Goal: Task Accomplishment & Management: Complete application form

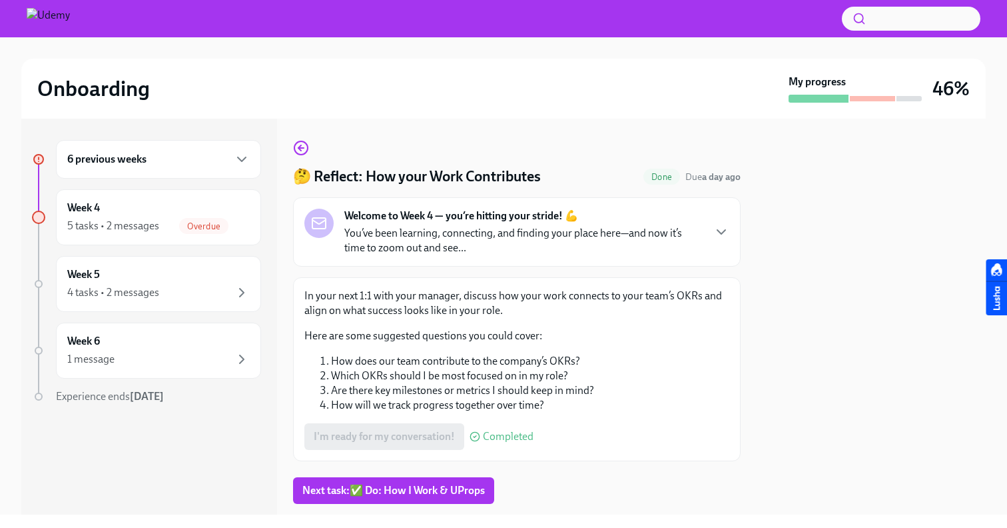
scroll to position [32, 0]
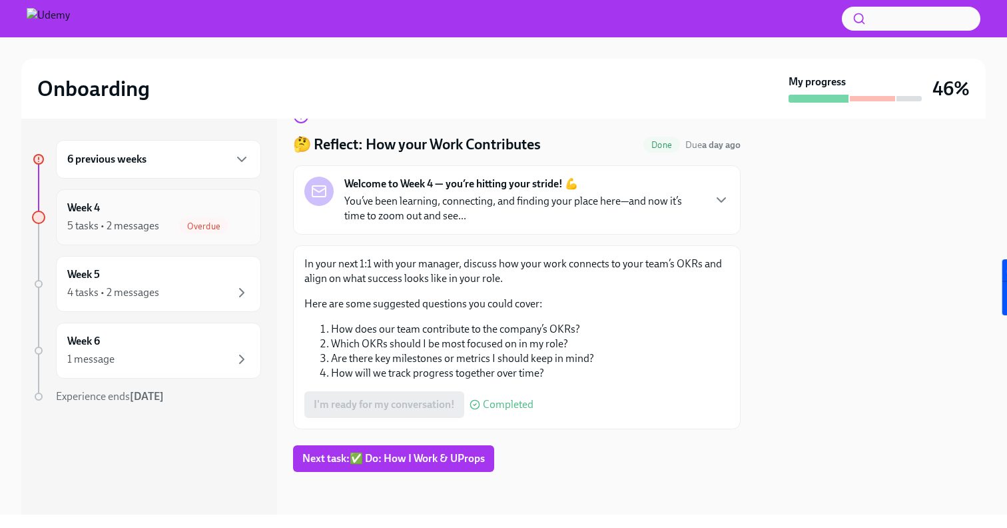
click at [103, 221] on div "5 tasks • 2 messages" at bounding box center [113, 226] width 92 height 15
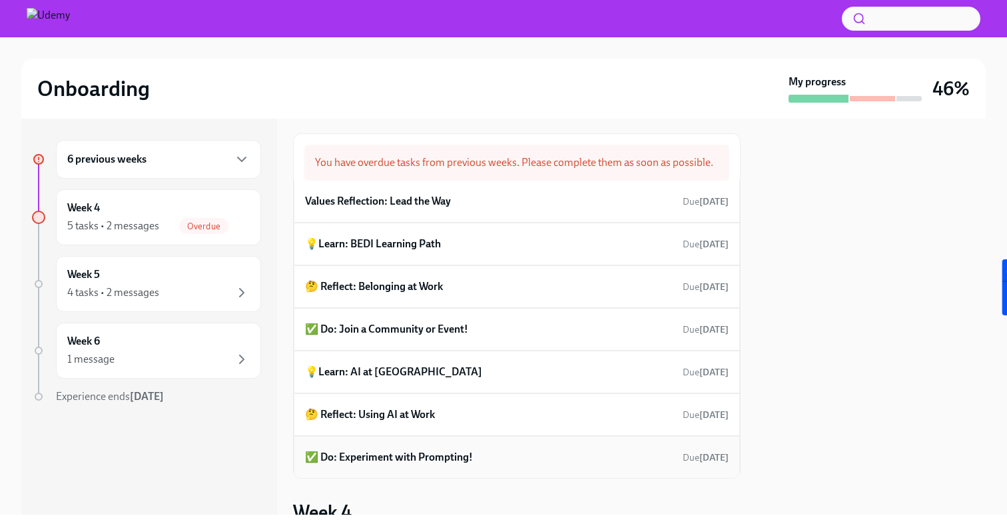
scroll to position [12, 0]
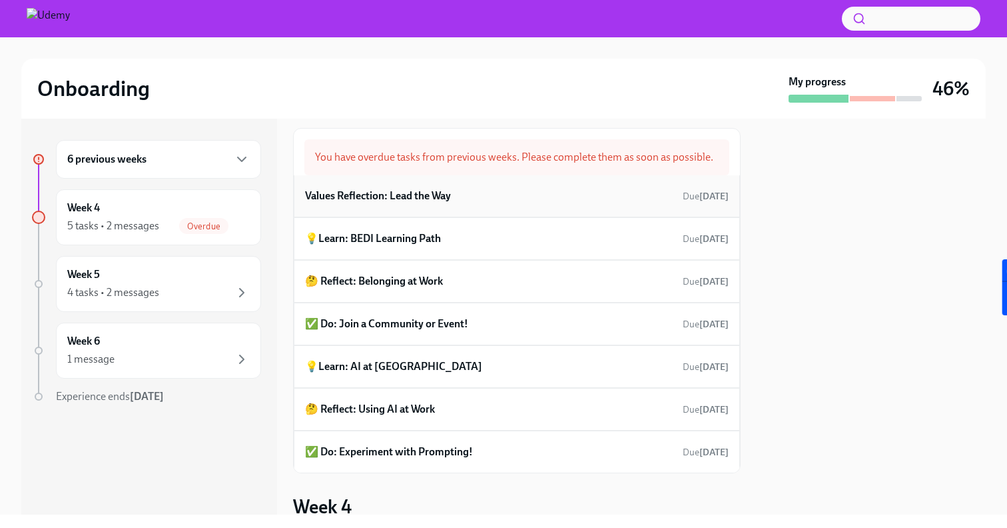
click at [360, 193] on h6 "Values Reflection: Lead the Way" at bounding box center [378, 196] width 146 height 15
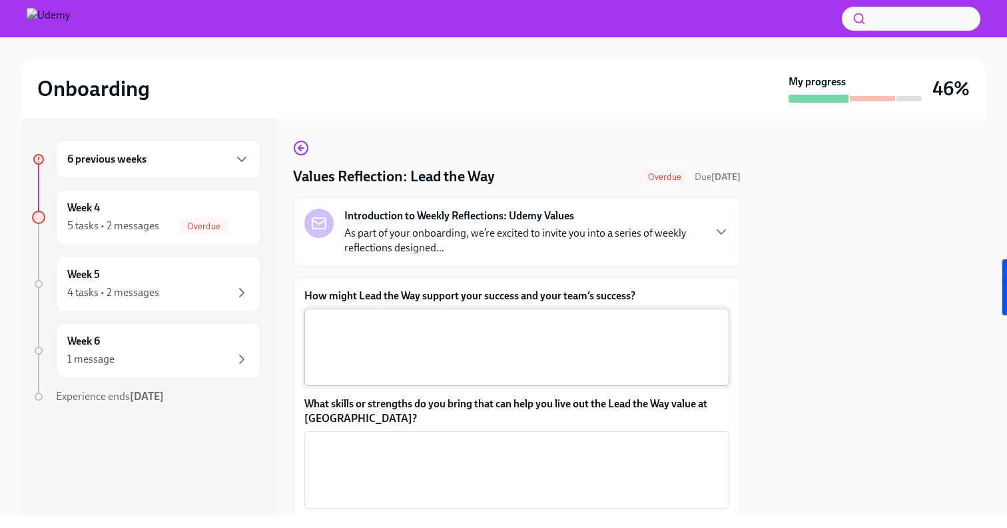
click at [319, 372] on textarea "How might Lead the Way support your success and your team’s success?" at bounding box center [516, 347] width 409 height 64
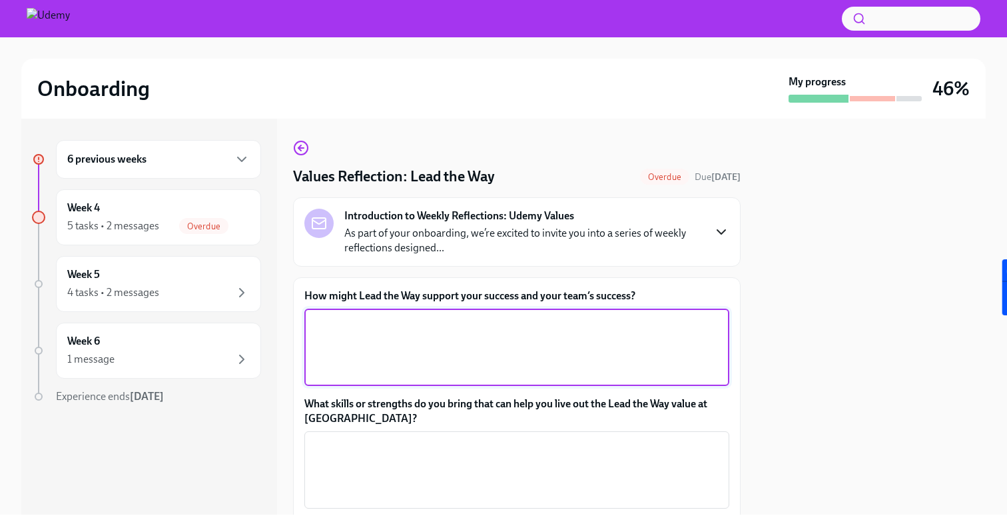
click at [714, 231] on icon "button" at bounding box center [722, 232] width 16 height 16
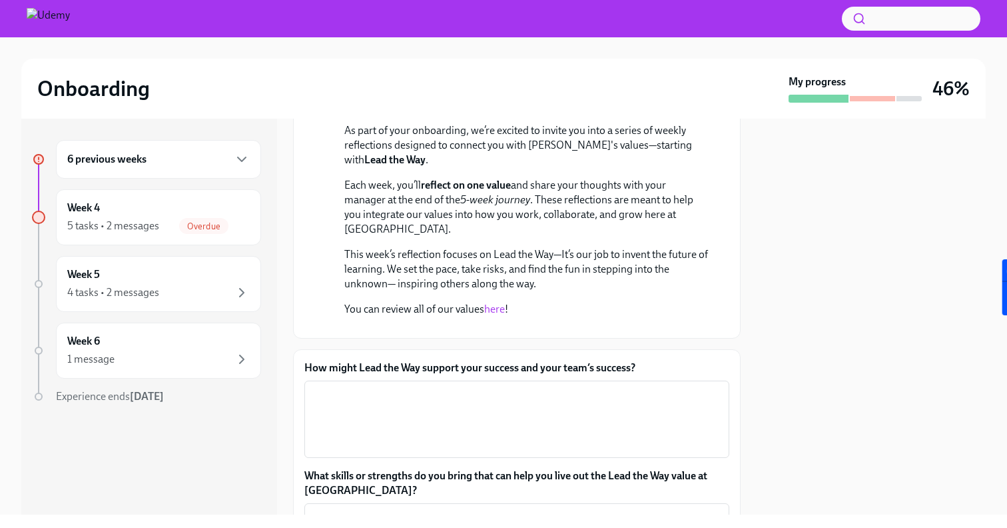
scroll to position [145, 0]
click at [495, 307] on link "here" at bounding box center [494, 307] width 21 height 13
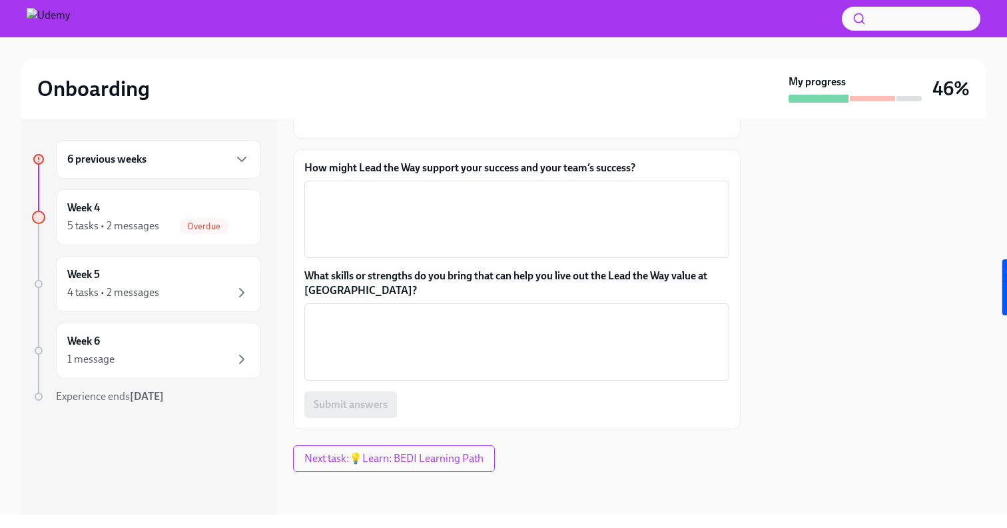
scroll to position [460, 0]
click at [442, 245] on textarea "How might Lead the Way support your success and your team’s success?" at bounding box center [516, 219] width 409 height 64
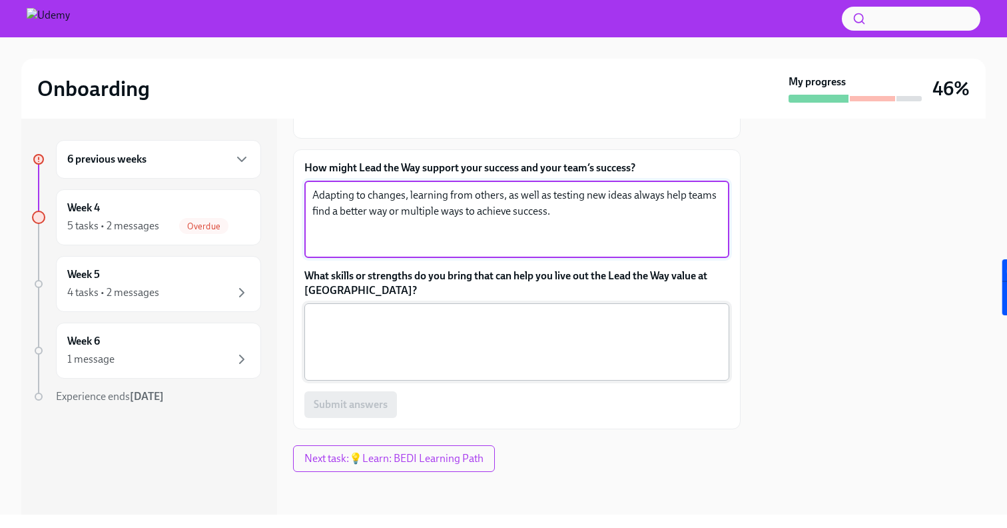
type textarea "Adapting to changes, learning from others, as well as testing new ideas always …"
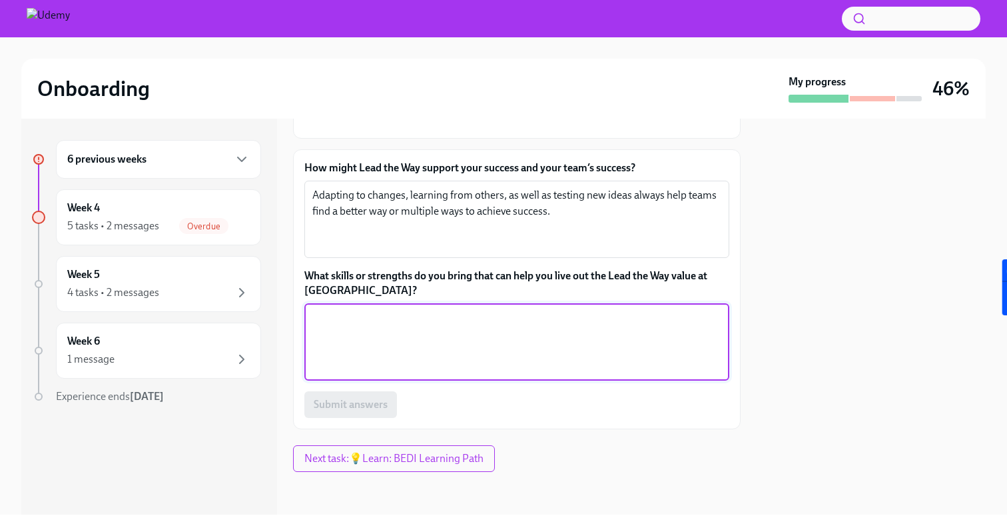
click at [403, 357] on textarea "What skills or strengths do you bring that can help you live out the Lead the W…" at bounding box center [516, 342] width 409 height 64
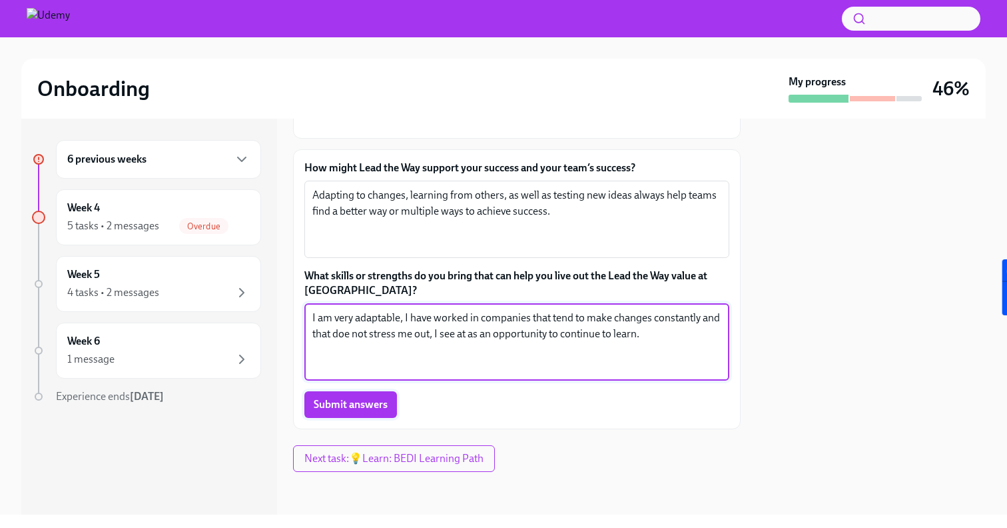
type textarea "I am very adaptable, I have worked in companies that tend to make changes const…"
click at [376, 405] on span "Submit answers" at bounding box center [351, 404] width 74 height 13
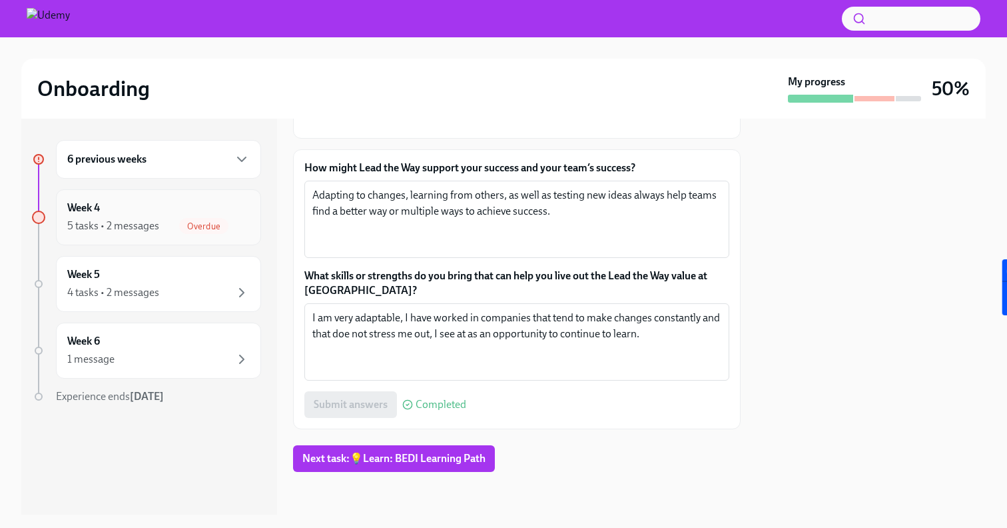
click at [170, 207] on div "Week 4 5 tasks • 2 messages Overdue" at bounding box center [158, 217] width 183 height 33
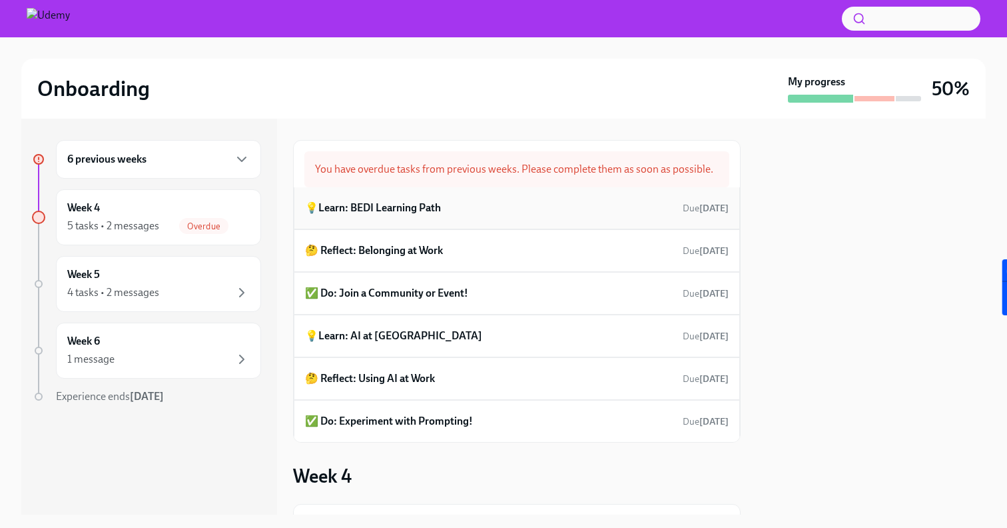
click at [427, 205] on h6 "💡Learn: BEDI Learning Path" at bounding box center [373, 208] width 136 height 15
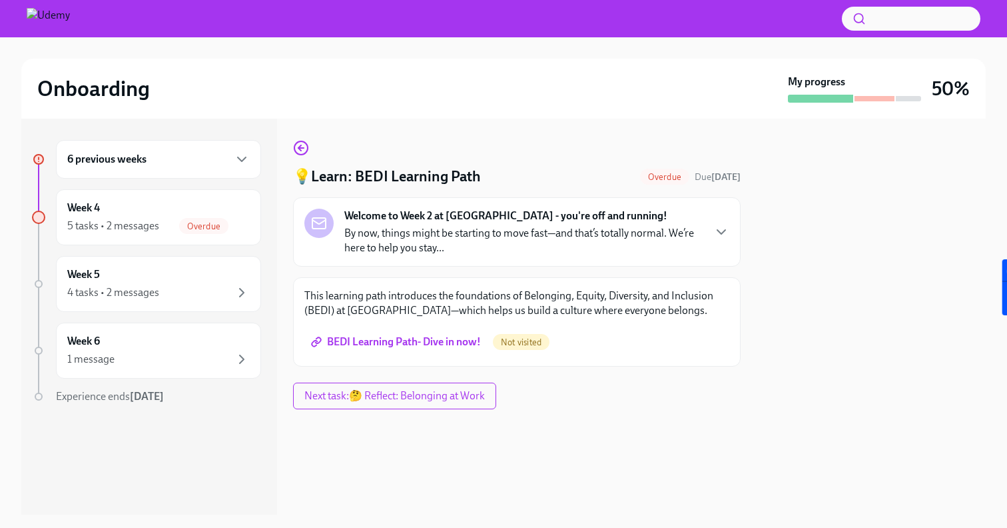
click at [380, 344] on span "BEDI Learning Path- Dive in now!" at bounding box center [397, 341] width 167 height 13
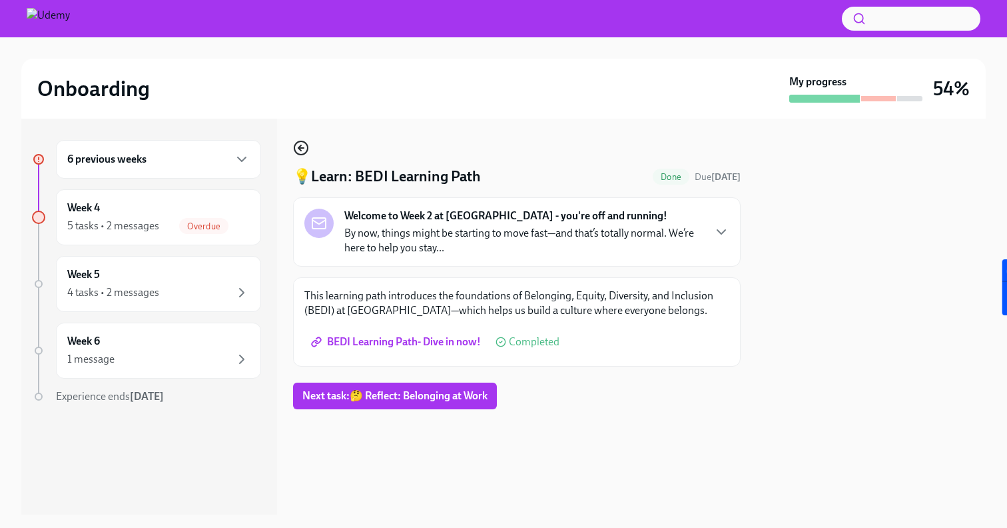
click at [296, 147] on icon "button" at bounding box center [301, 148] width 16 height 16
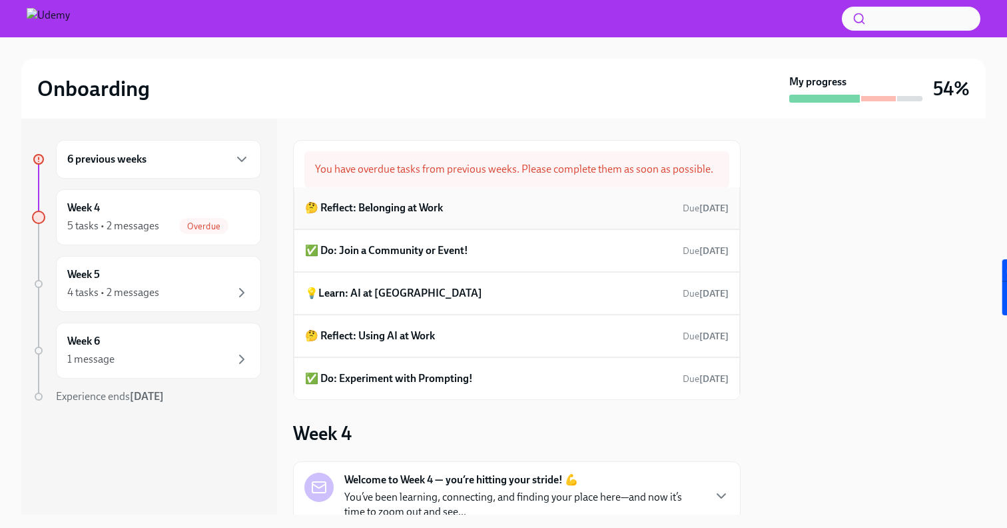
click at [368, 203] on h6 "🤔 Reflect: Belonging at Work" at bounding box center [374, 208] width 138 height 15
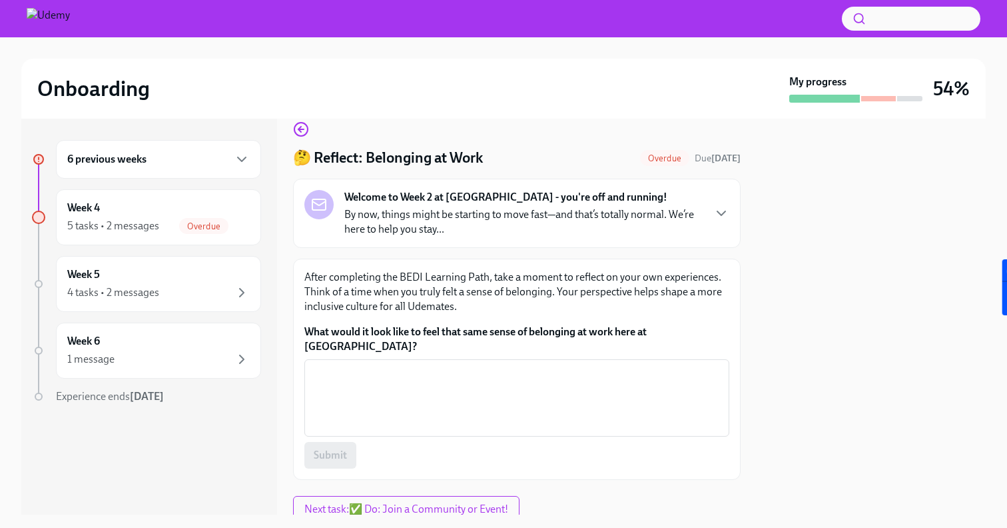
scroll to position [55, 0]
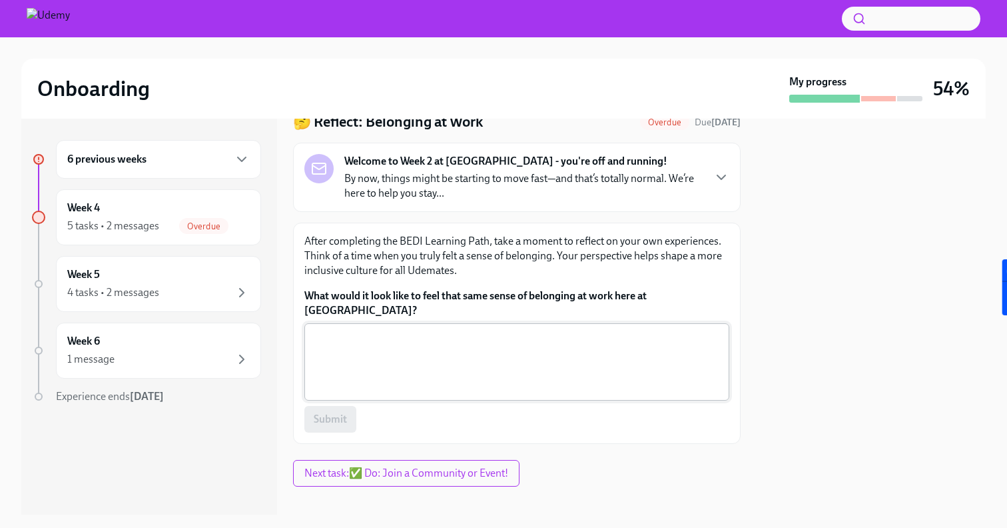
click at [399, 346] on textarea "What would it look like to feel that same sense of belonging at work here at [G…" at bounding box center [516, 362] width 409 height 64
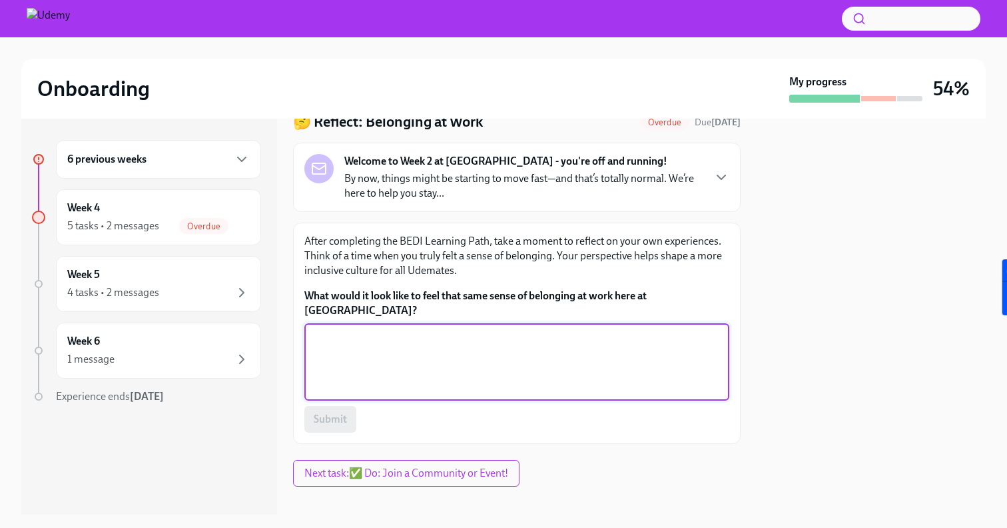
click at [491, 346] on textarea "What would it look like to feel that same sense of belonging at work here at [G…" at bounding box center [516, 362] width 409 height 64
type textarea "B"
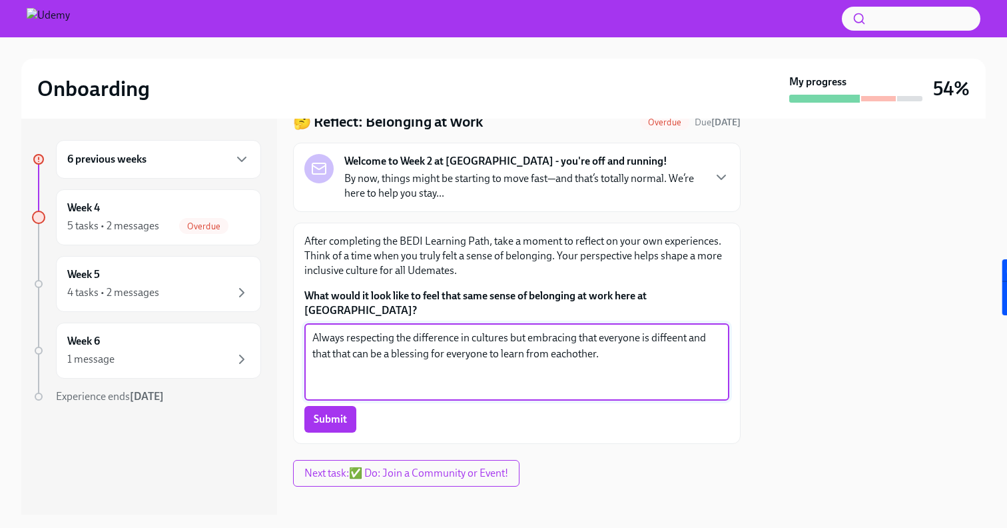
click at [668, 330] on textarea "Always respecting the difference in cultures but embracing that everyone is dif…" at bounding box center [516, 362] width 409 height 64
click at [672, 330] on textarea "Always respecting the difference in cultures but embracing that everyone is dif…" at bounding box center [516, 362] width 409 height 64
click at [574, 342] on textarea "Always respecting the difference in cultures but embracing that everyone is dif…" at bounding box center [516, 362] width 409 height 64
type textarea "Always respecting the difference in cultures but embracing that everyone is dif…"
click at [329, 412] on span "Submit" at bounding box center [330, 418] width 33 height 13
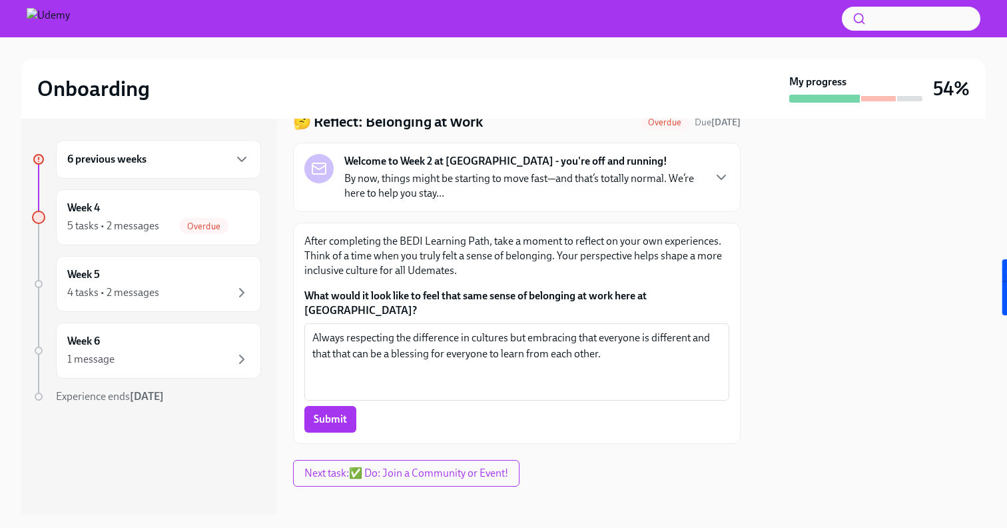
scroll to position [0, 0]
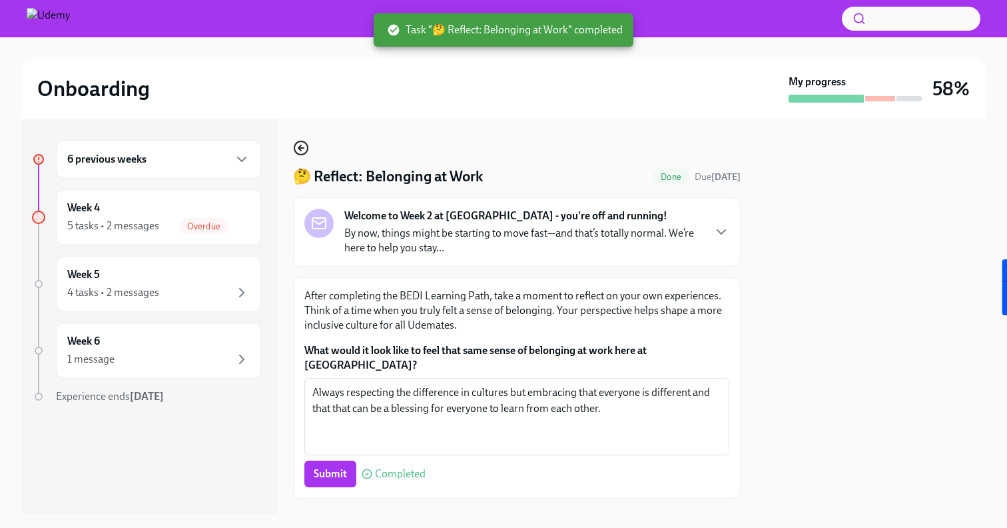
click at [302, 149] on icon "button" at bounding box center [301, 148] width 16 height 16
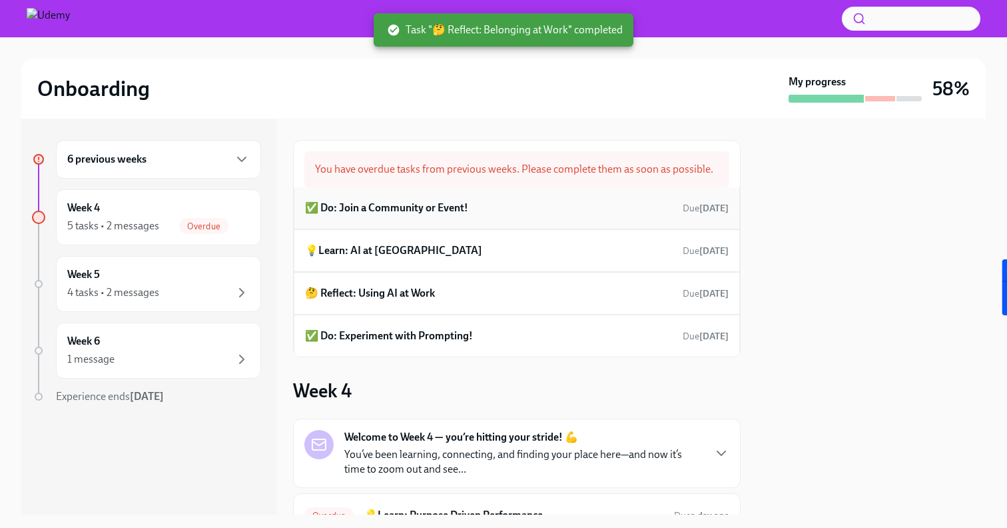
click at [402, 221] on div "✅ Do: Join a Community or Event! Due [DATE]" at bounding box center [517, 208] width 446 height 42
click at [422, 212] on h6 "✅ Do: Join a Community or Event!" at bounding box center [386, 208] width 163 height 15
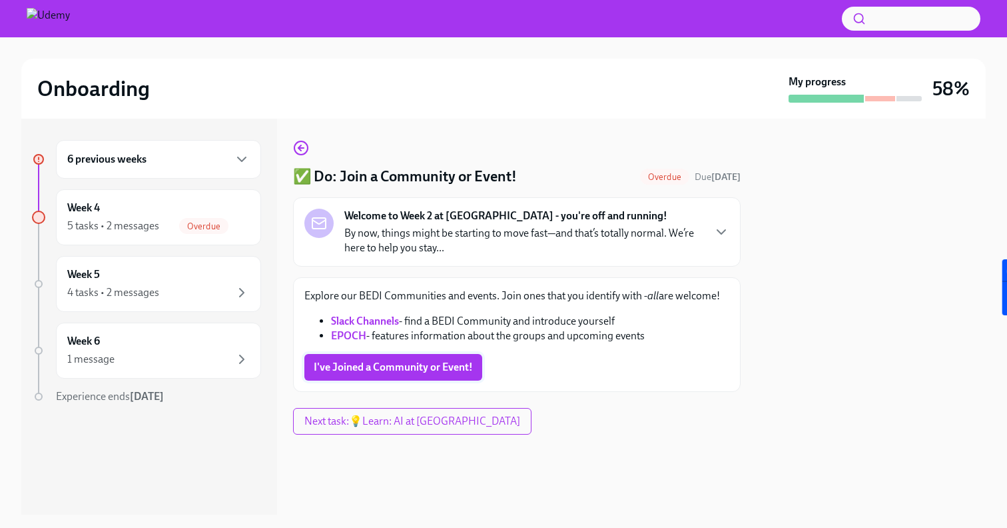
click at [364, 369] on span "I've Joined a Community or Event!" at bounding box center [393, 366] width 159 height 13
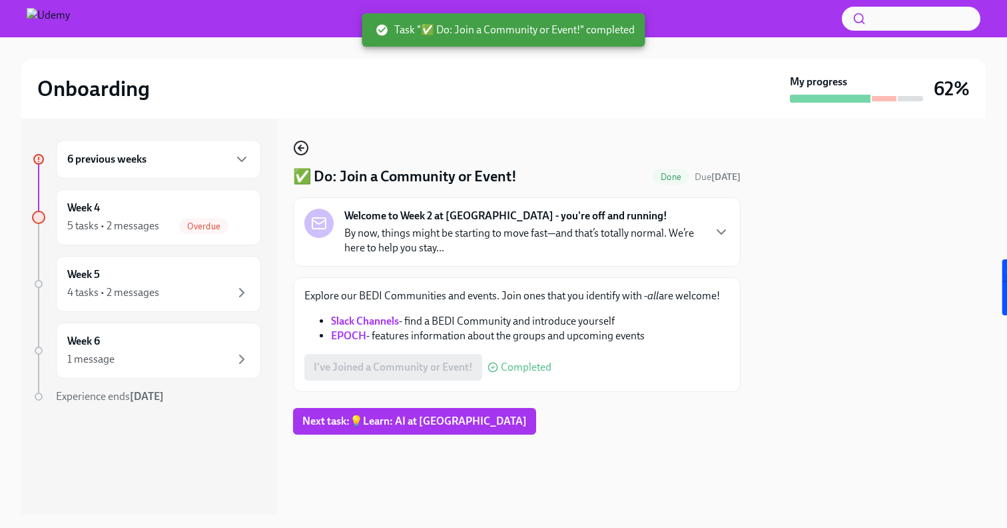
click at [306, 146] on icon "button" at bounding box center [301, 148] width 16 height 16
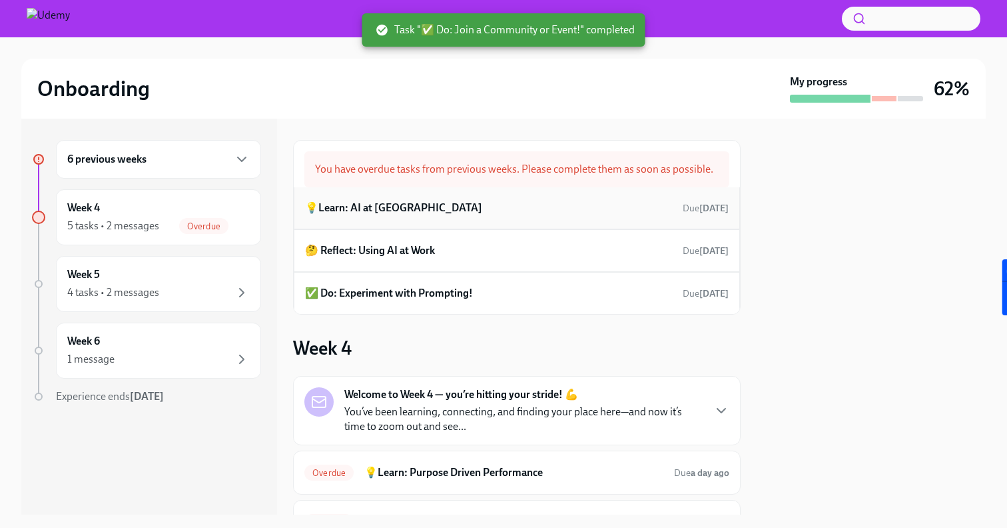
click at [375, 212] on h6 "💡Learn: AI at [GEOGRAPHIC_DATA]" at bounding box center [393, 208] width 177 height 15
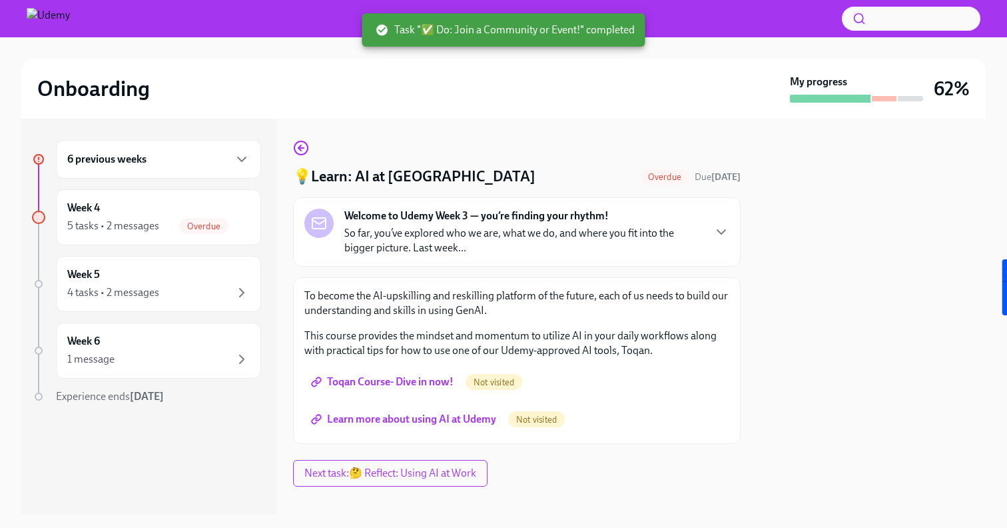
scroll to position [15, 0]
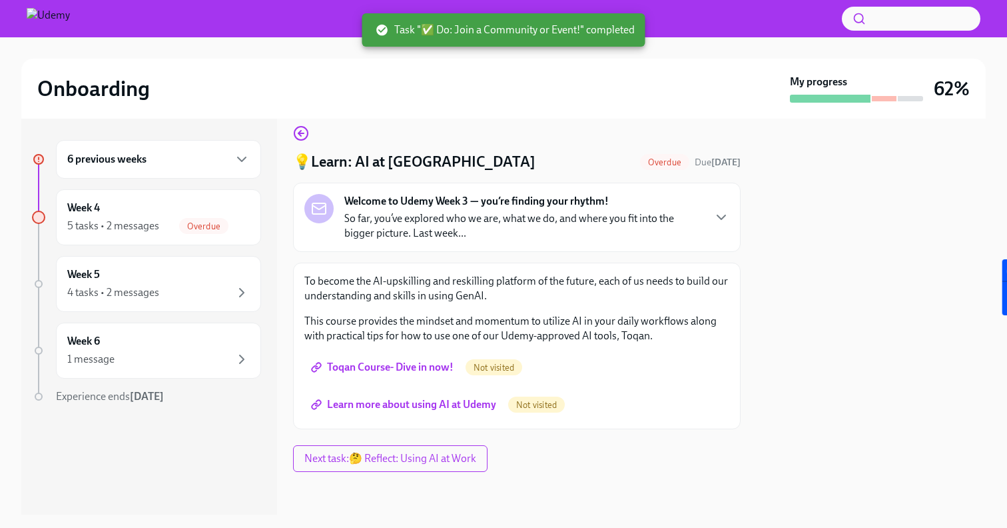
click at [356, 370] on span "Toqan Course- Dive in now!" at bounding box center [384, 366] width 140 height 13
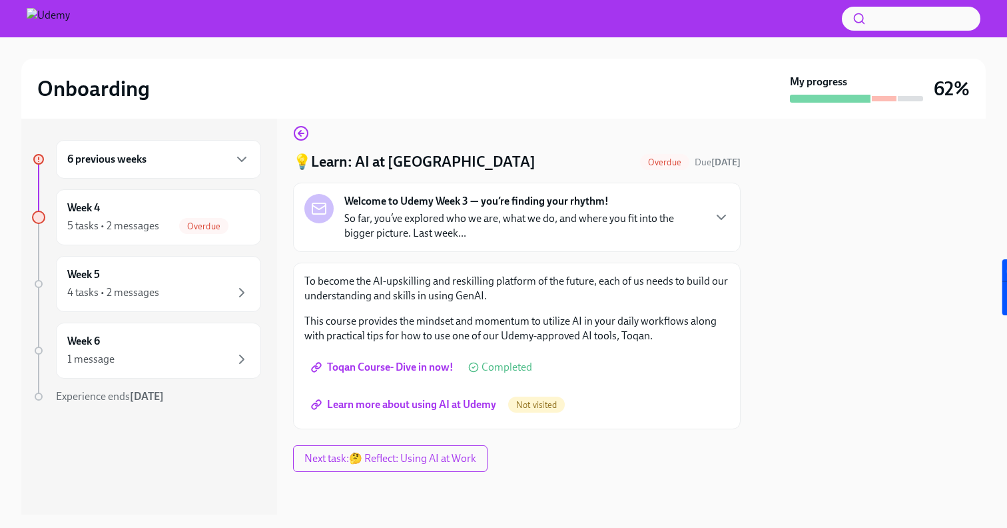
click at [398, 402] on span "Learn more about using AI at Udemy" at bounding box center [405, 404] width 183 height 13
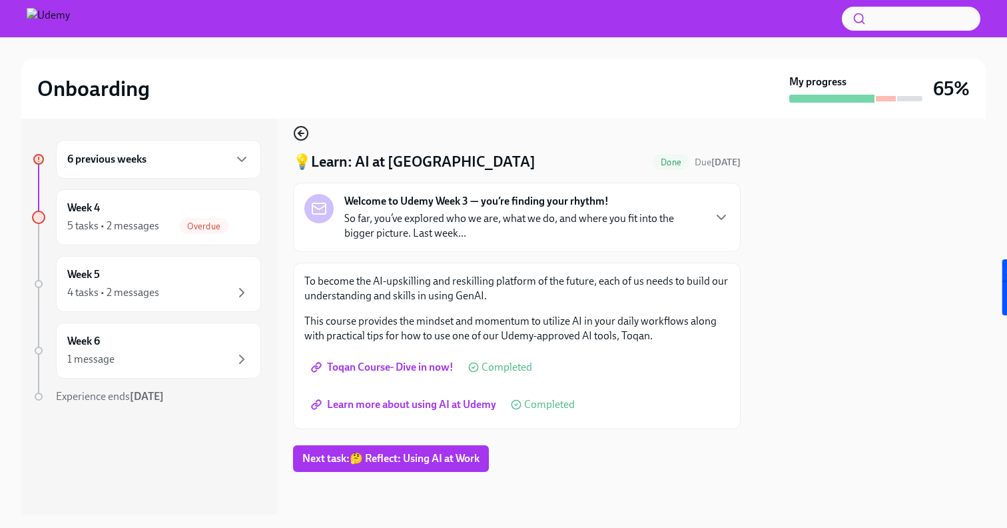
click at [306, 134] on icon "button" at bounding box center [301, 133] width 16 height 16
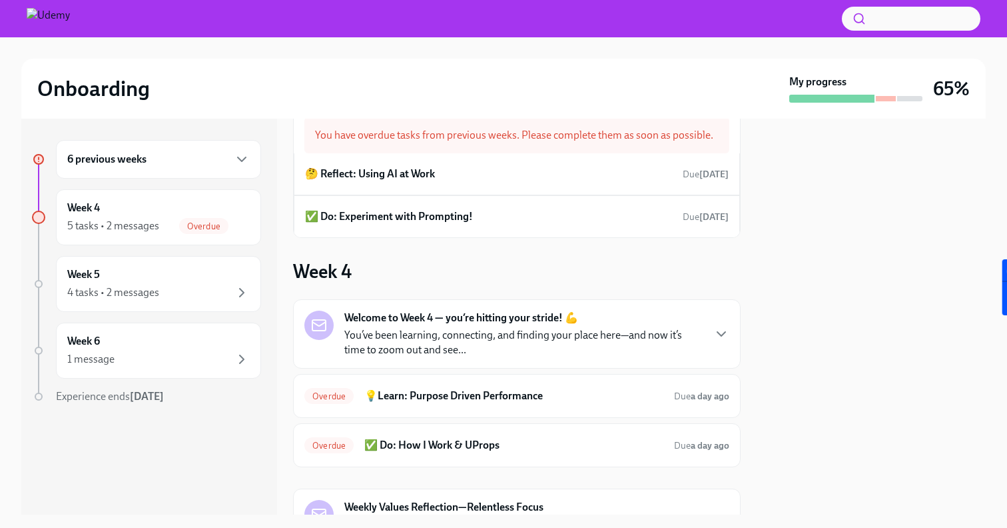
scroll to position [31, 0]
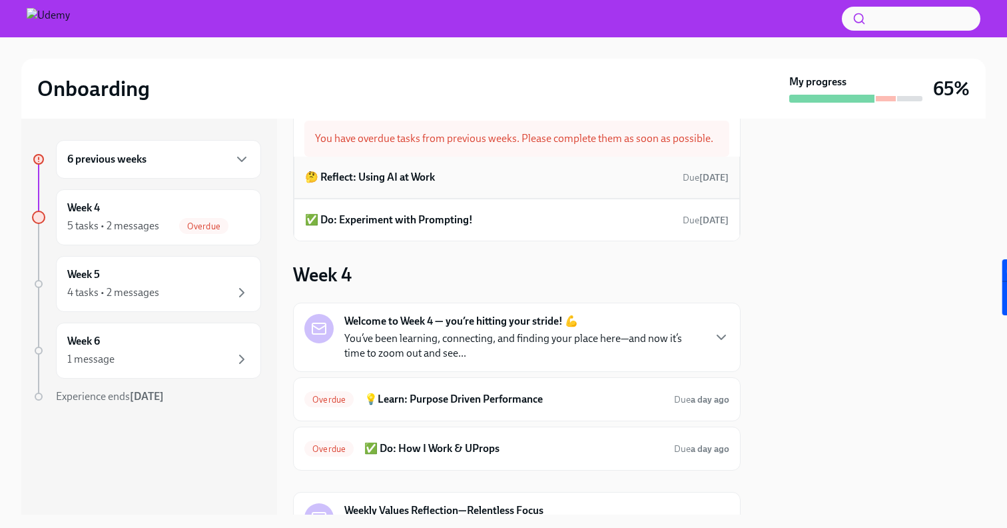
click at [379, 177] on h6 "🤔 Reflect: Using AI at Work" at bounding box center [370, 177] width 130 height 15
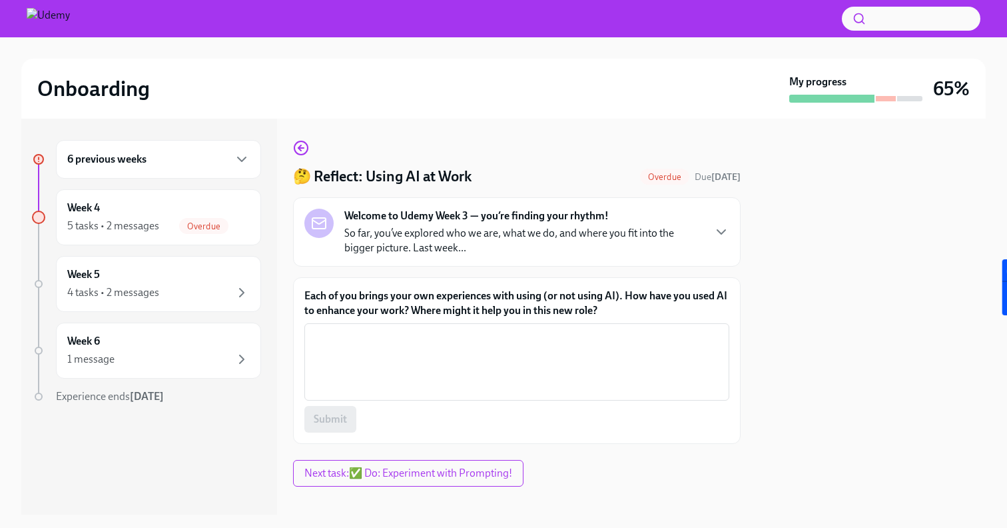
scroll to position [15, 0]
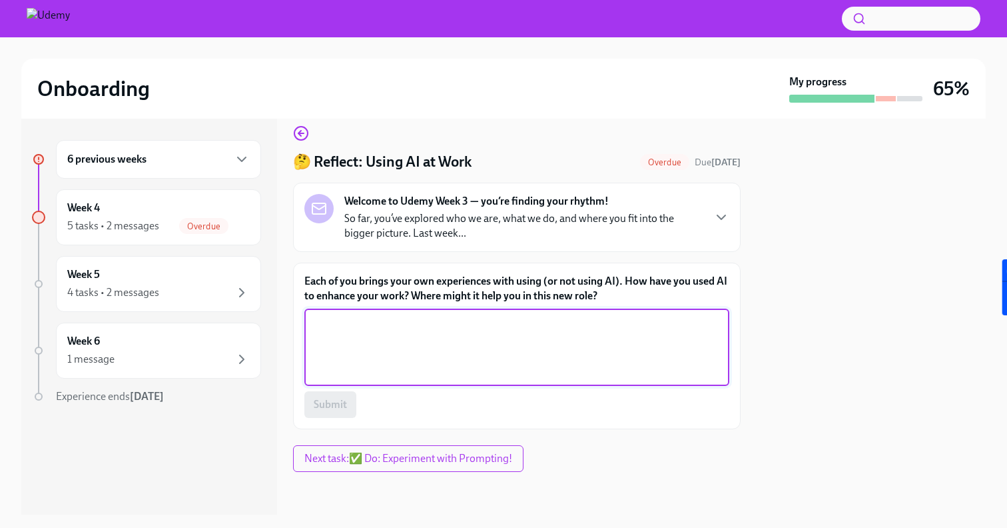
click at [380, 333] on textarea "Each of you brings your own experiences with using (or not using AI). How have …" at bounding box center [516, 347] width 409 height 64
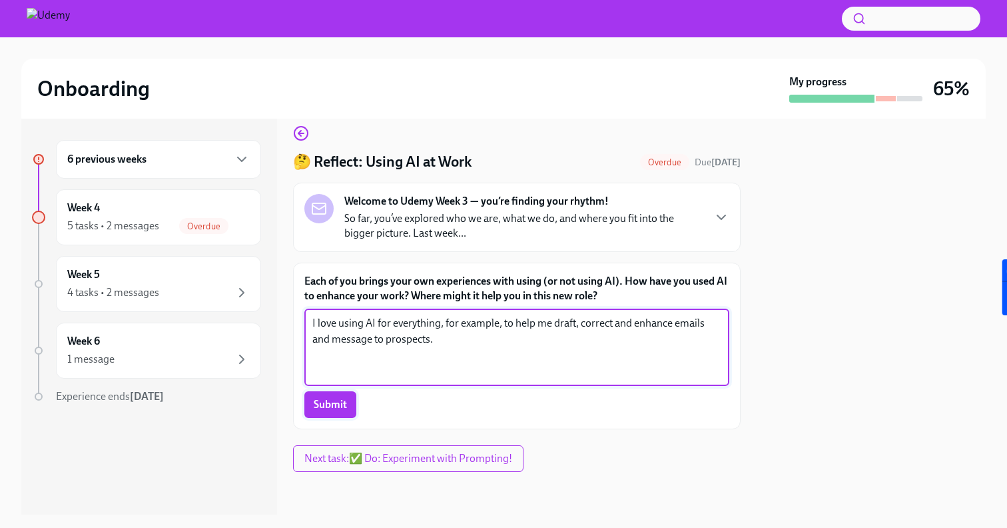
type textarea "I love using AI for everything, for example, to help me draft, correct and enha…"
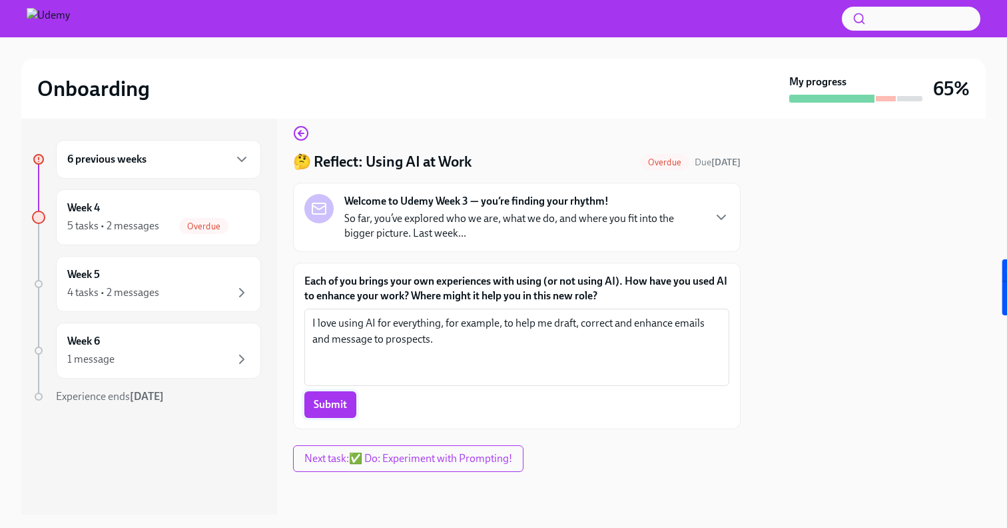
click at [326, 408] on span "Submit" at bounding box center [330, 404] width 33 height 13
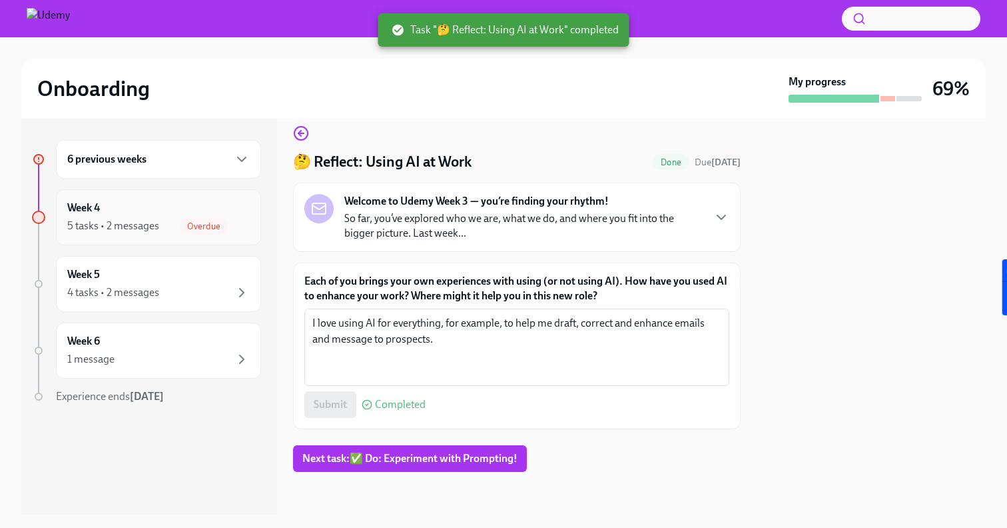
click at [207, 216] on div "Week 4 5 tasks • 2 messages Overdue" at bounding box center [158, 217] width 183 height 33
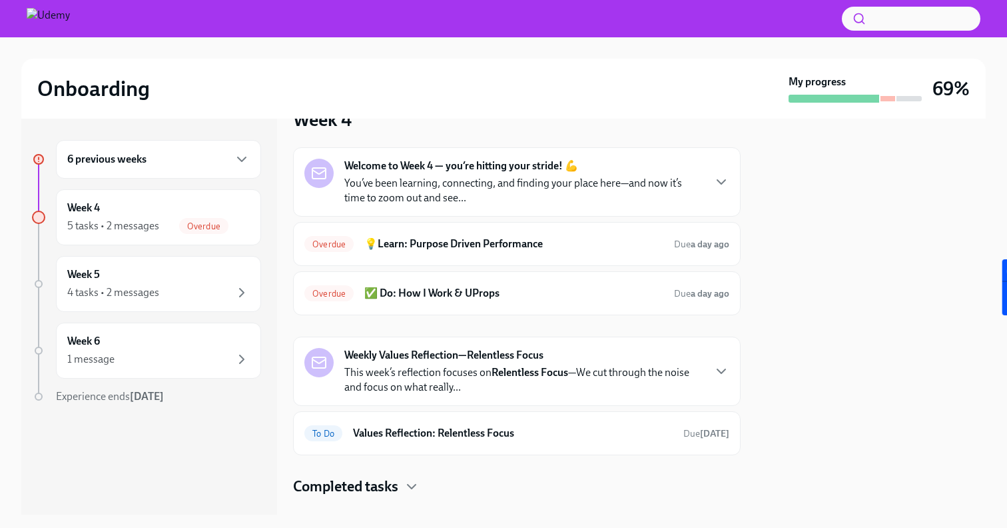
scroll to position [168, 0]
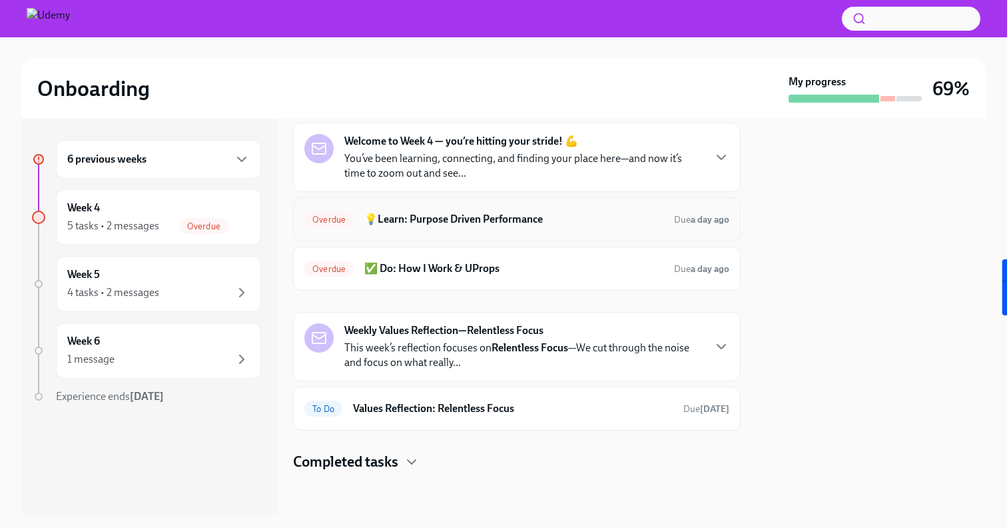
click at [417, 219] on h6 "💡Learn: Purpose Driven Performance" at bounding box center [513, 219] width 299 height 15
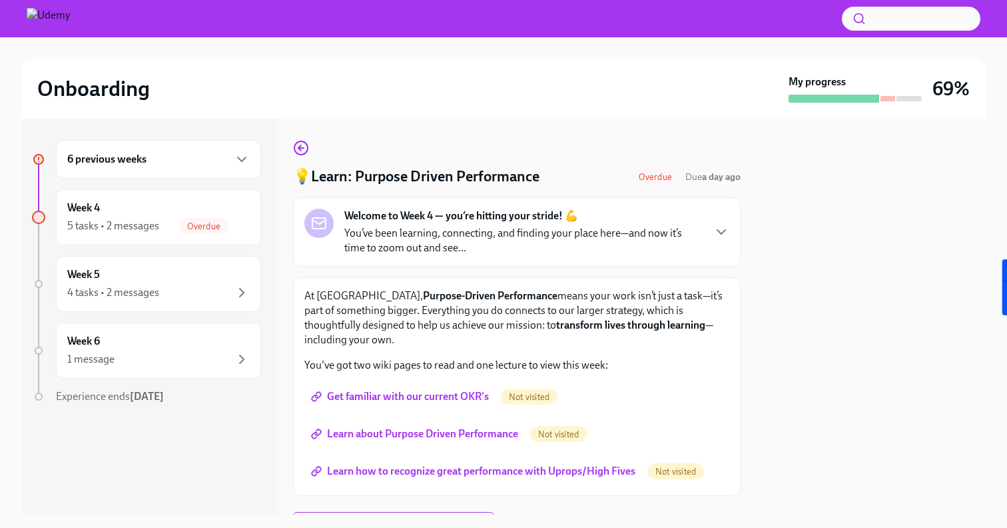
scroll to position [67, 0]
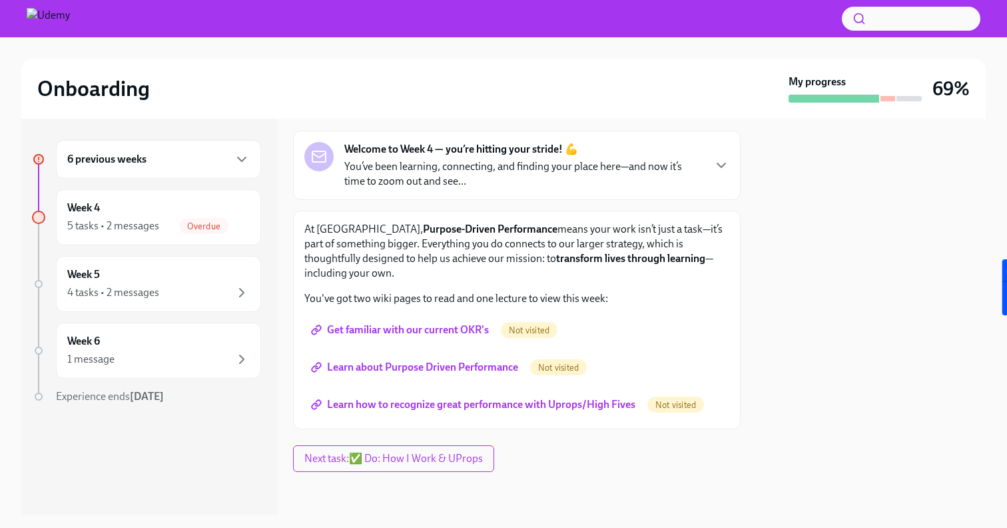
click at [398, 327] on span "Get familiar with our current OKR's" at bounding box center [401, 329] width 175 height 13
click at [376, 369] on span "Learn about Purpose Driven Performance" at bounding box center [416, 366] width 205 height 13
click at [392, 406] on span "Learn how to recognize great performance with Uprops/High Fives" at bounding box center [475, 404] width 322 height 13
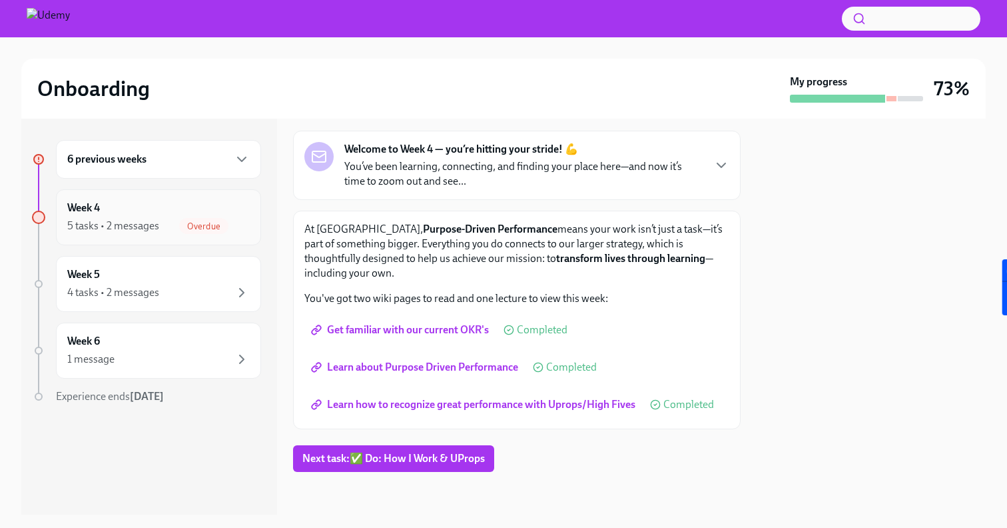
click at [157, 201] on div "Week 4 5 tasks • 2 messages Overdue" at bounding box center [158, 217] width 183 height 33
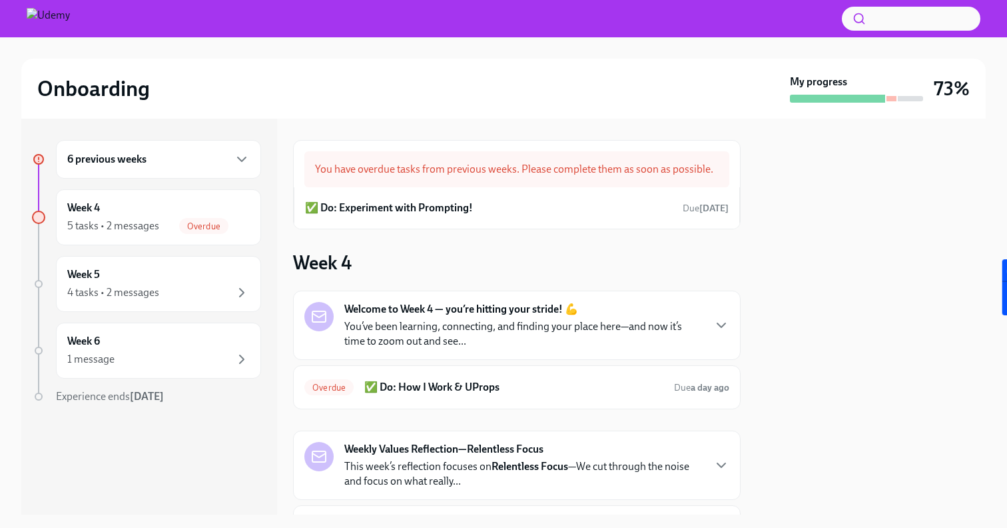
scroll to position [24, 0]
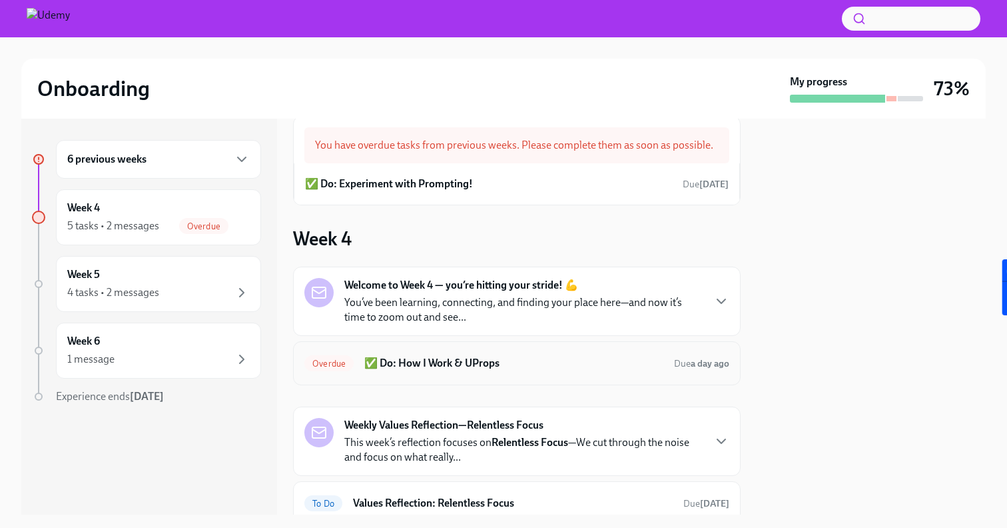
click at [404, 360] on h6 "✅ Do: How I Work & UProps" at bounding box center [513, 363] width 299 height 15
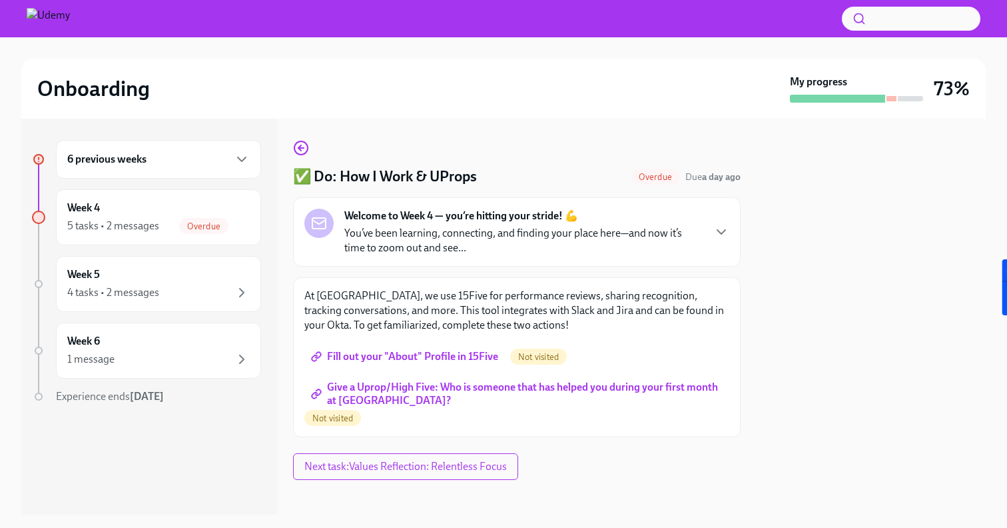
click at [404, 360] on span "Fill out your "About" Profile in 15Five" at bounding box center [406, 356] width 185 height 13
click at [358, 387] on span "Give a Uprop/High Five: Who is someone that has helped you during your first mo…" at bounding box center [517, 393] width 406 height 13
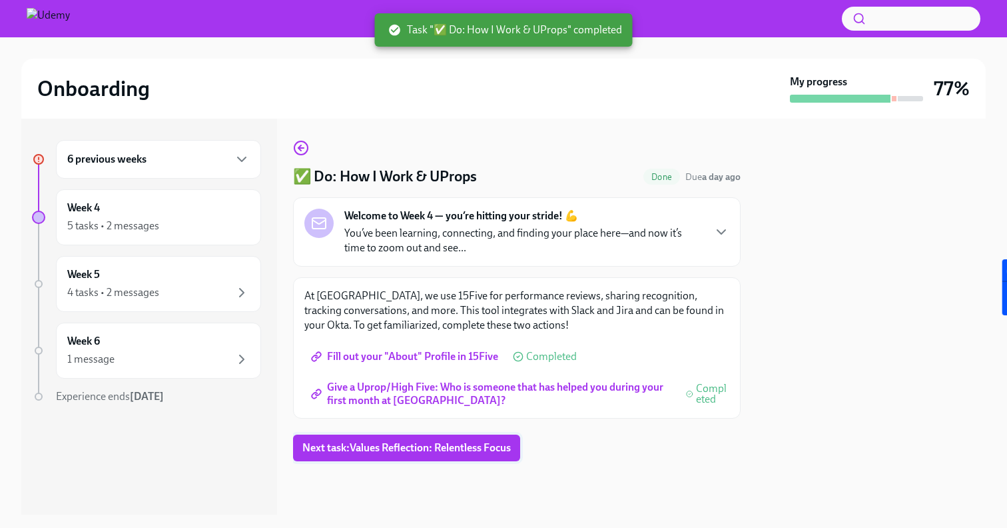
click at [342, 452] on span "Next task : Values Reflection: Relentless Focus" at bounding box center [406, 447] width 209 height 13
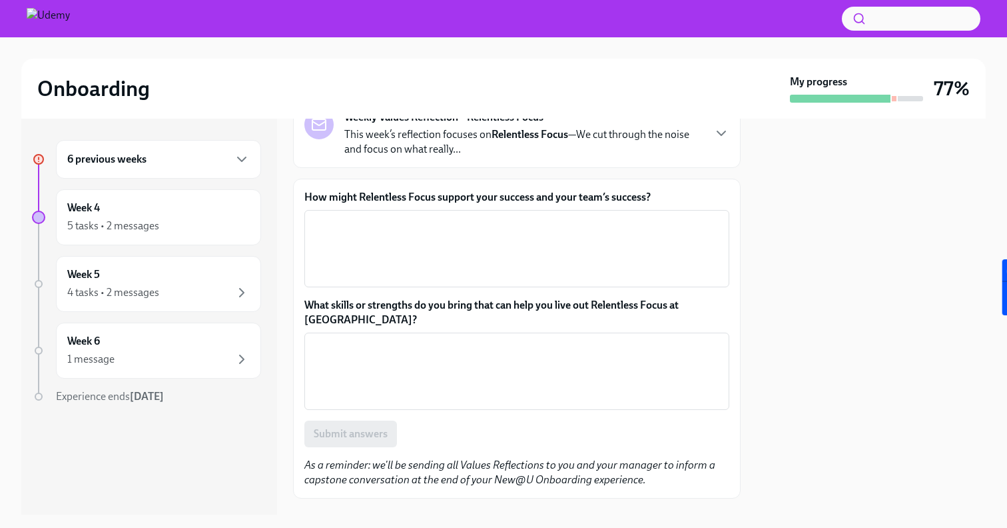
scroll to position [111, 0]
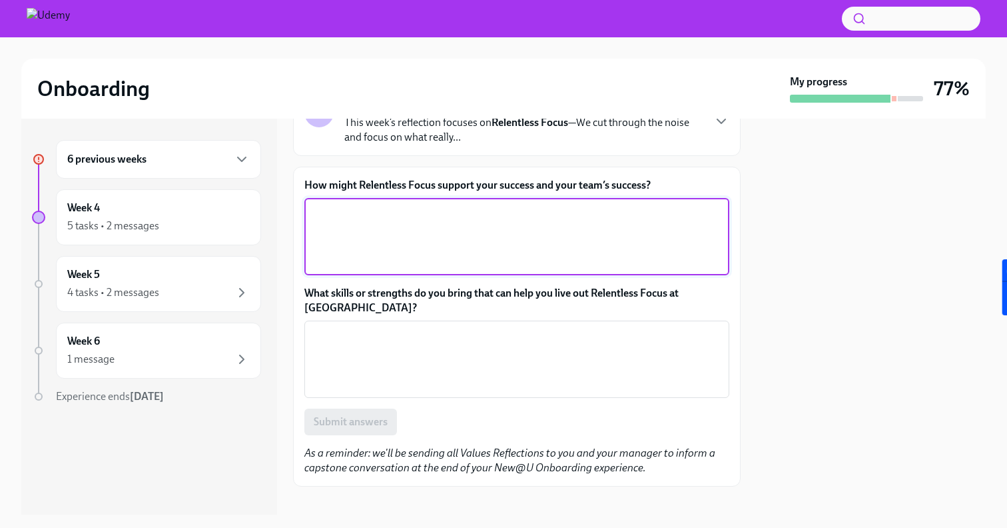
click at [446, 220] on textarea "How might Relentless Focus support your success and your team’s success?" at bounding box center [516, 237] width 409 height 64
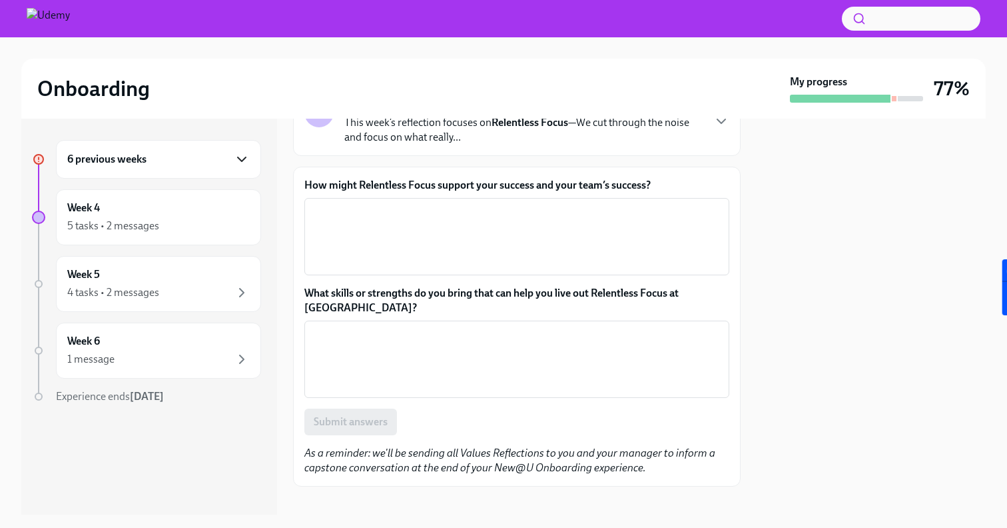
click at [244, 154] on icon "button" at bounding box center [242, 159] width 16 height 16
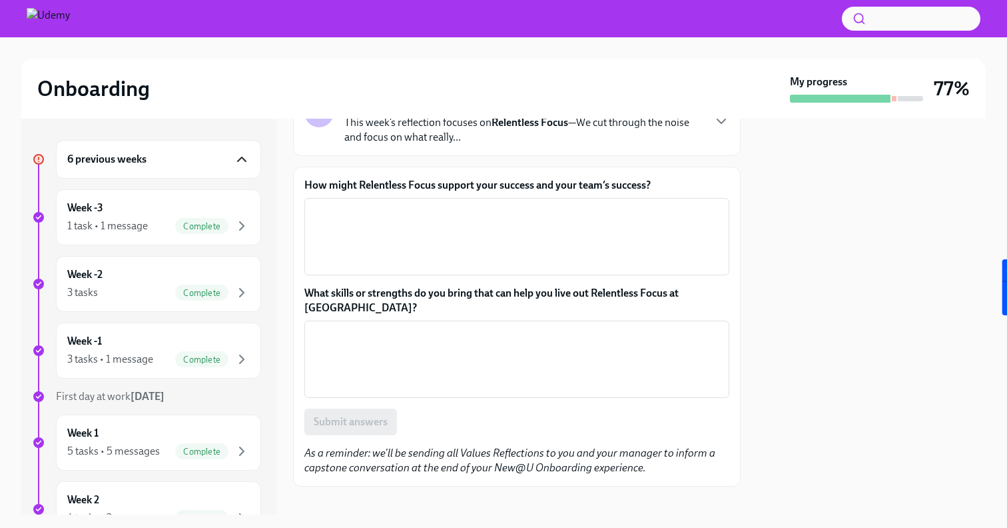
click at [244, 154] on icon "button" at bounding box center [242, 159] width 16 height 16
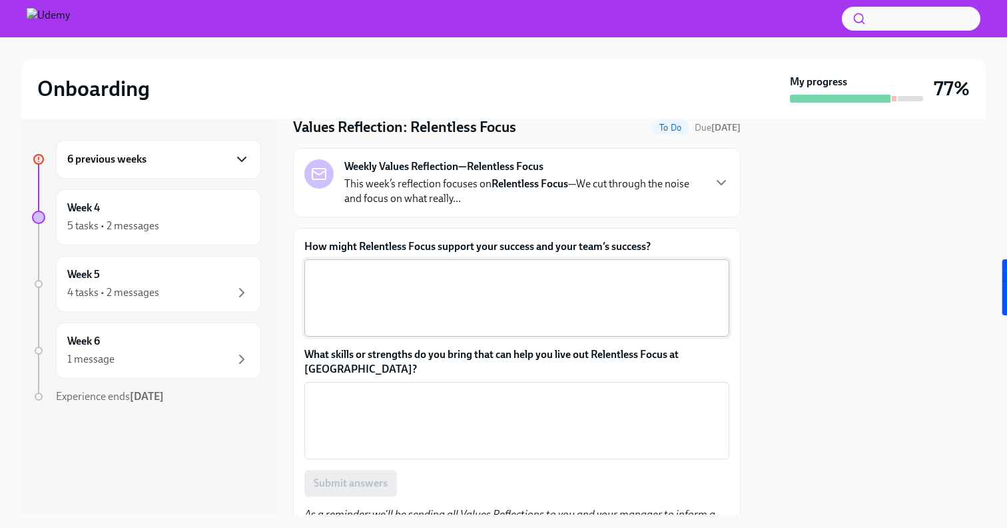
scroll to position [48, 0]
click at [458, 199] on p "This week’s reflection focuses on Relentless Focus —We cut through the noise an…" at bounding box center [523, 192] width 358 height 29
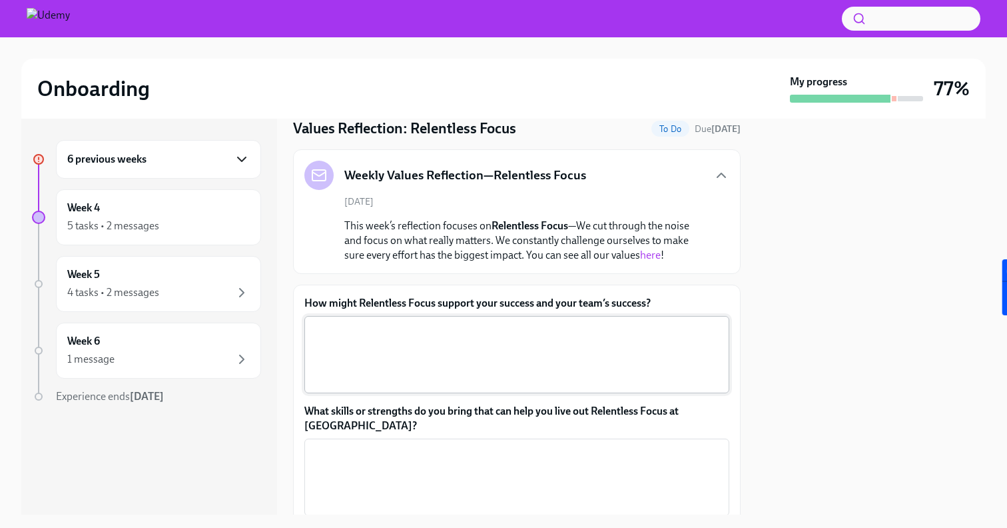
click at [384, 364] on textarea "How might Relentless Focus support your success and your team’s success?" at bounding box center [516, 354] width 409 height 64
click at [648, 249] on link "here" at bounding box center [650, 255] width 21 height 13
click at [404, 354] on textarea "How might Relentless Focus support your success and your team’s success?" at bounding box center [516, 354] width 409 height 64
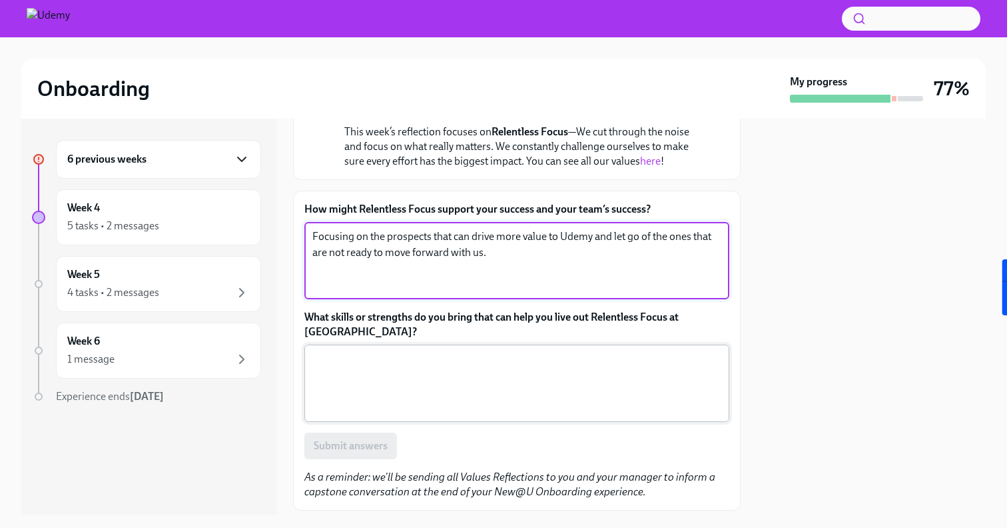
scroll to position [166, 0]
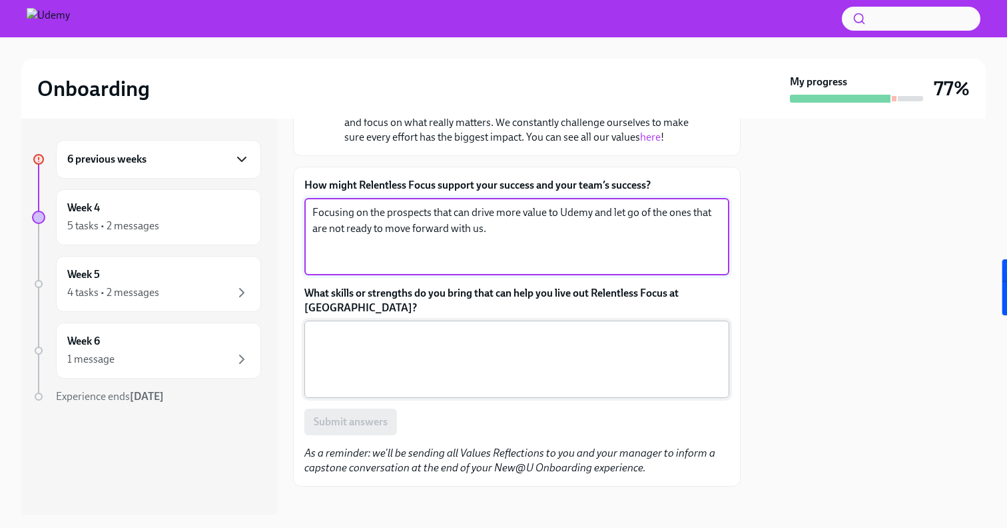
type textarea "Focusing on the prospects that can drive more value to Udemy and let go of the …"
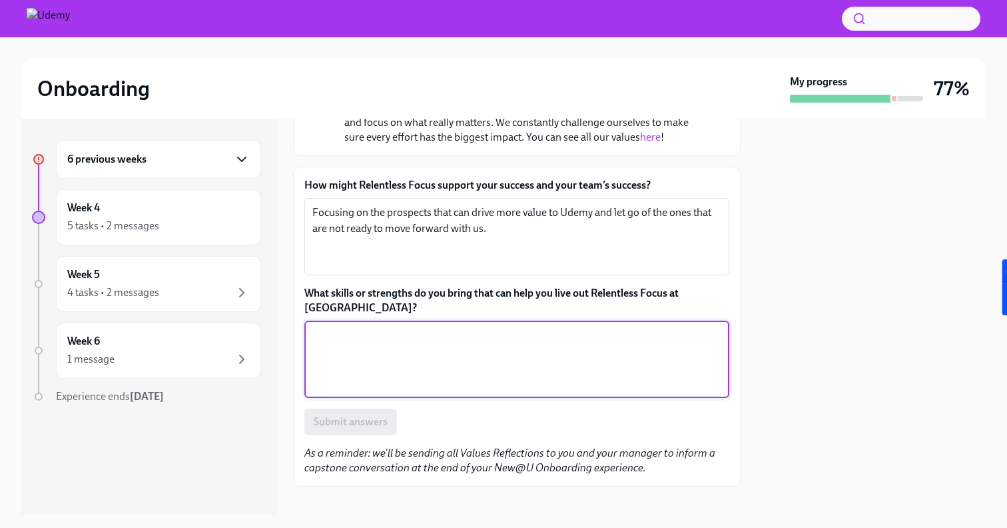
click at [440, 342] on textarea "What skills or strengths do you bring that can help you live out Relentless Foc…" at bounding box center [516, 359] width 409 height 64
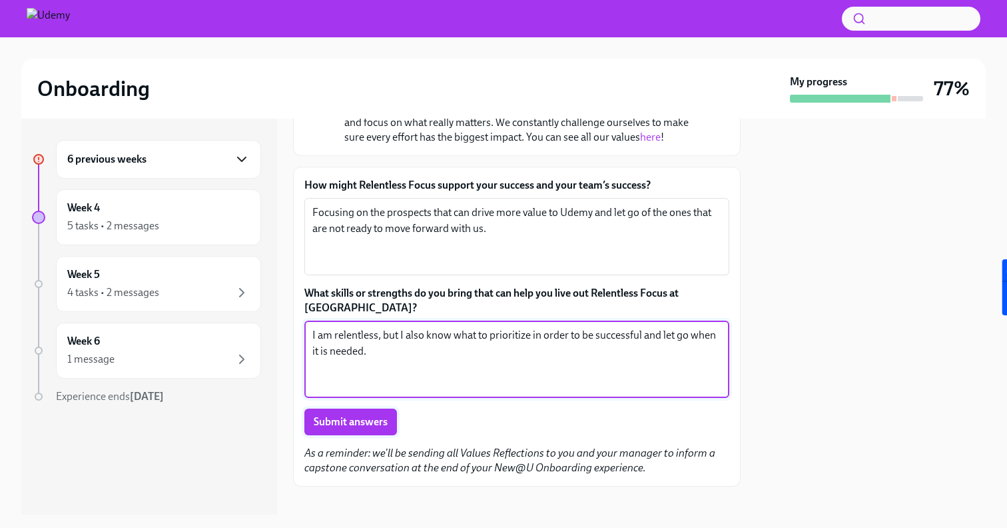
type textarea "I am relentless, but I also know what to prioritize in order to be successful a…"
click at [373, 415] on span "Submit answers" at bounding box center [351, 421] width 74 height 13
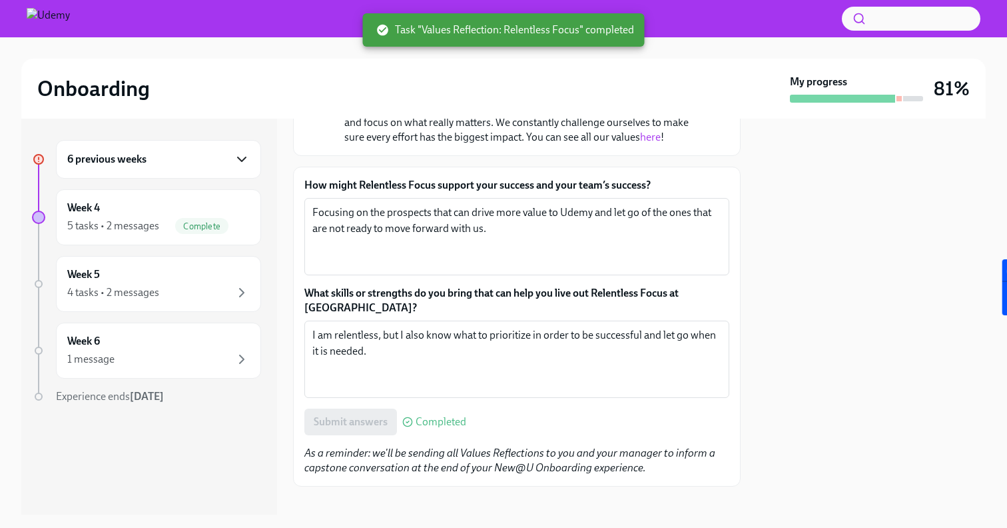
click at [233, 163] on div "6 previous weeks" at bounding box center [158, 159] width 183 height 16
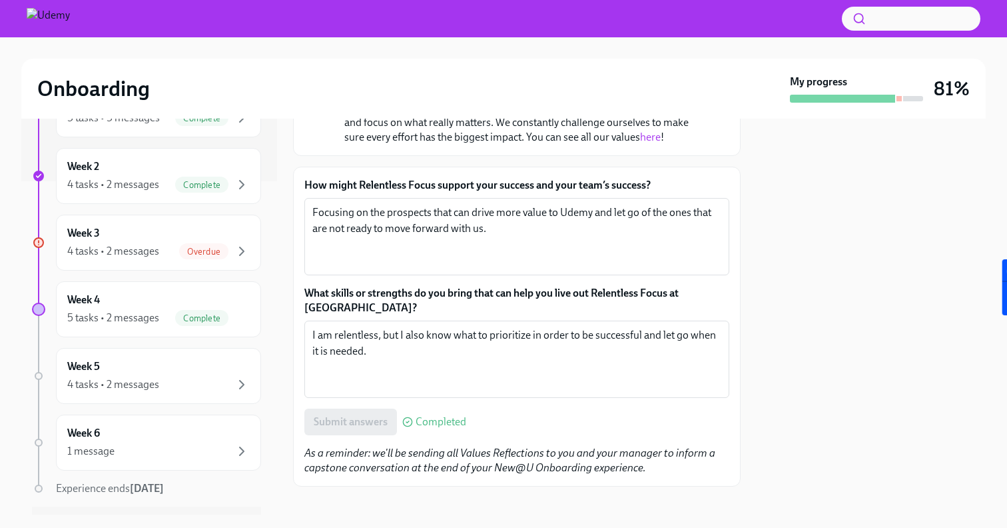
scroll to position [350, 0]
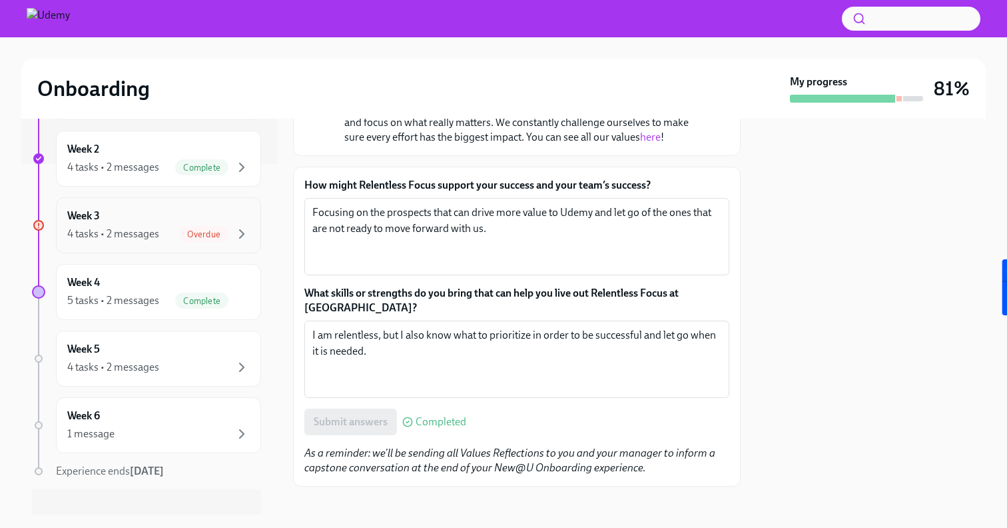
click at [211, 237] on span "Overdue" at bounding box center [203, 234] width 49 height 10
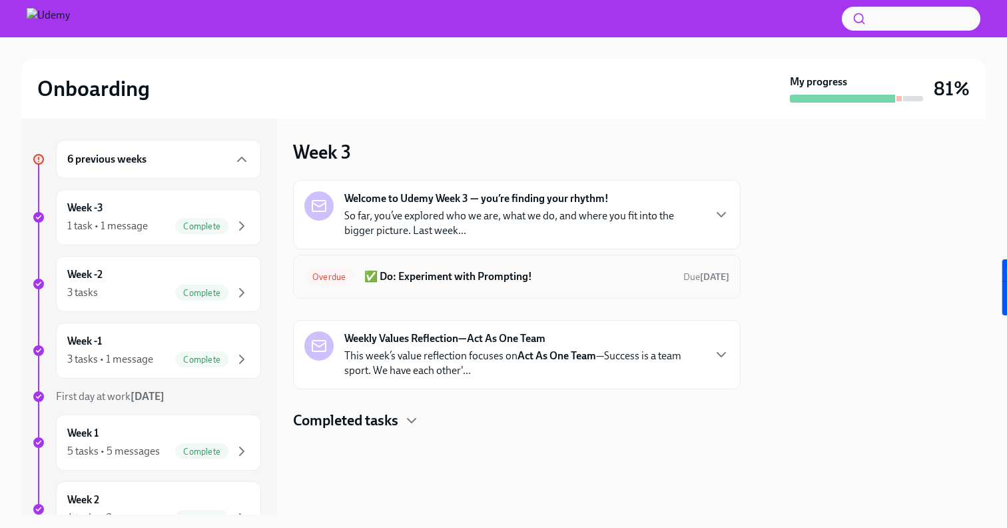
click at [452, 278] on h6 "✅ Do: Experiment with Prompting!" at bounding box center [518, 276] width 308 height 15
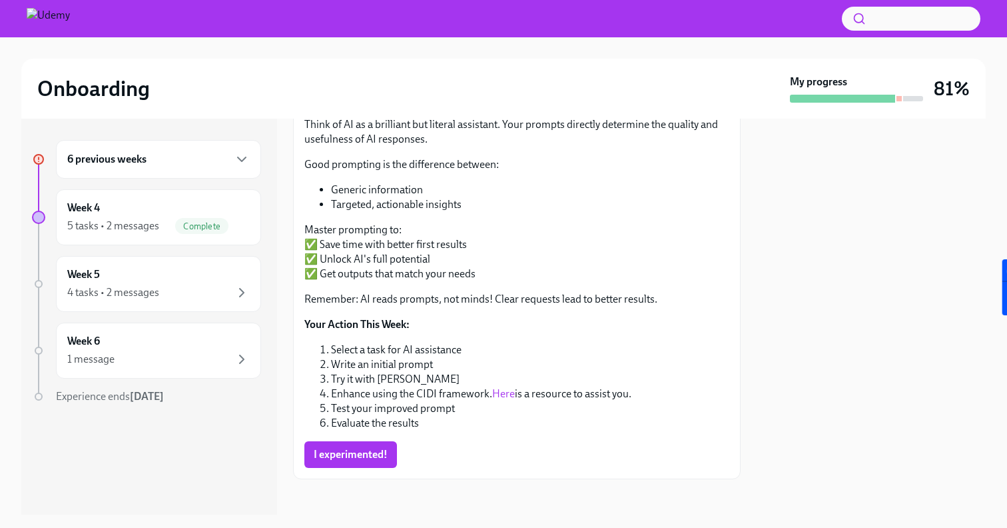
scroll to position [173, 0]
click at [360, 452] on span "I experimented!" at bounding box center [351, 452] width 74 height 13
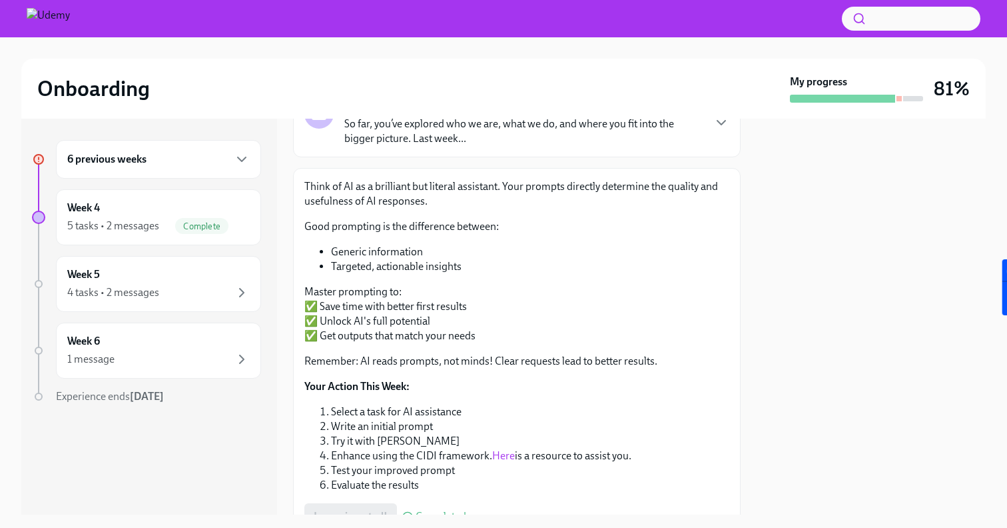
scroll to position [0, 0]
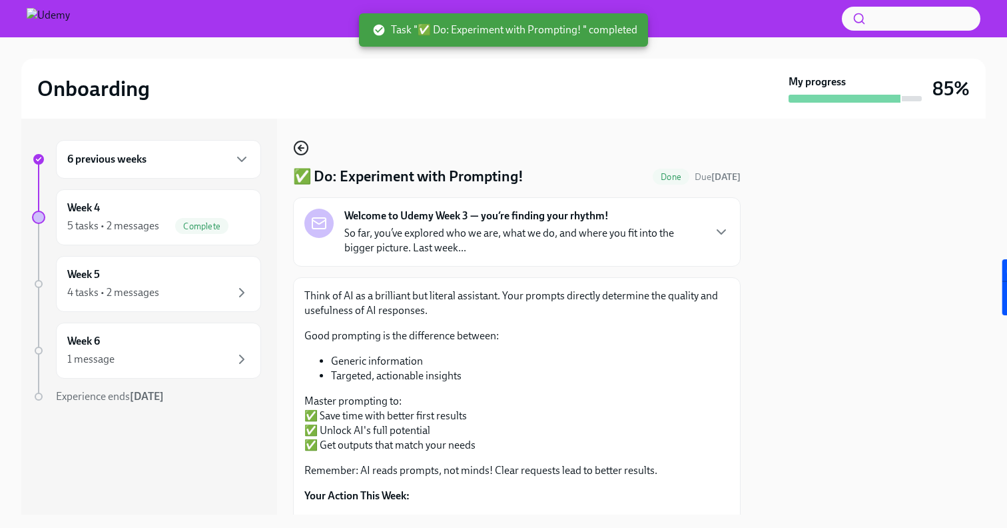
click at [302, 145] on icon "button" at bounding box center [301, 148] width 16 height 16
